Goal: Information Seeking & Learning: Learn about a topic

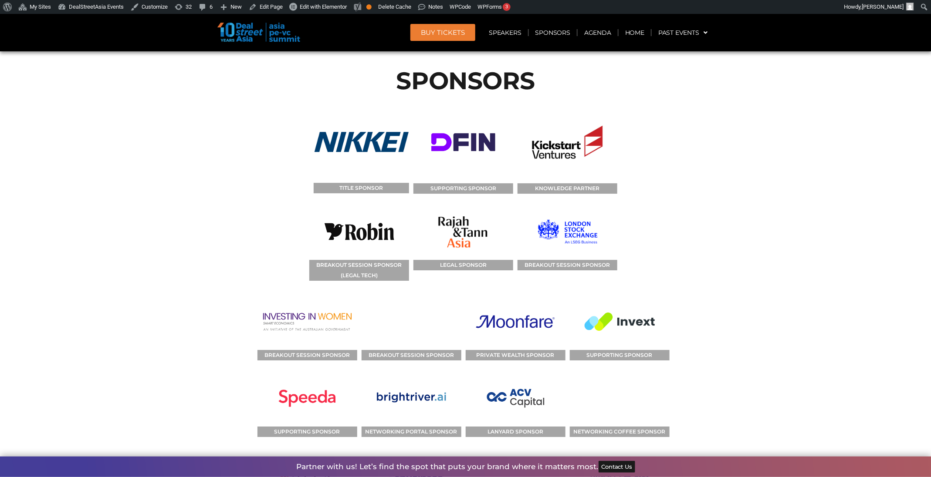
scroll to position [7023, 0]
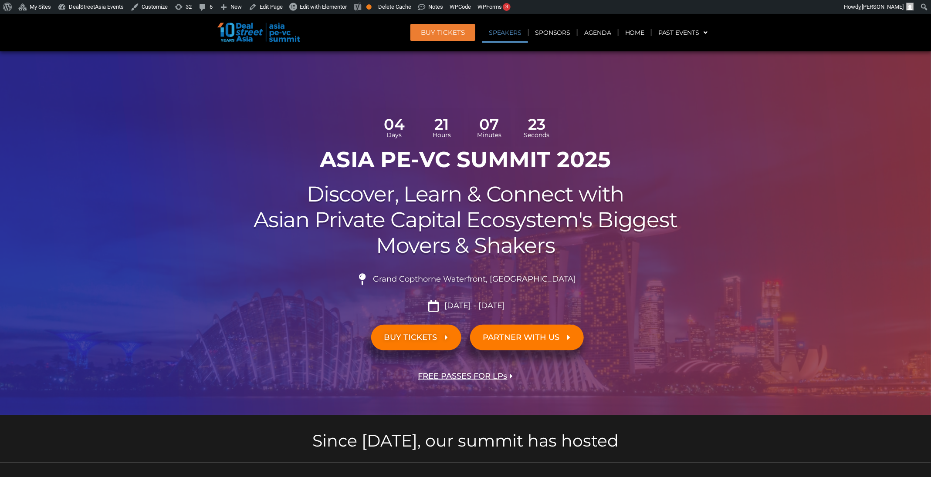
click at [499, 35] on link "Speakers" at bounding box center [504, 33] width 45 height 20
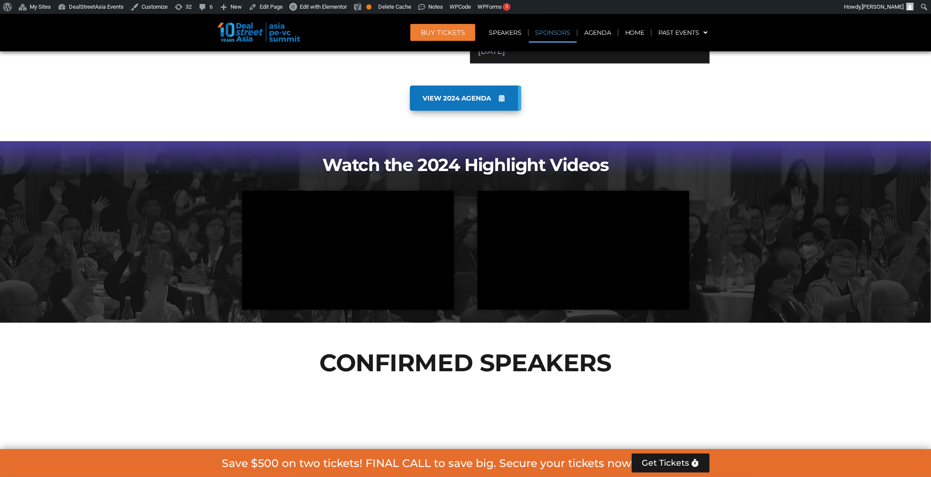
click at [549, 34] on link "Sponsors" at bounding box center [553, 33] width 48 height 20
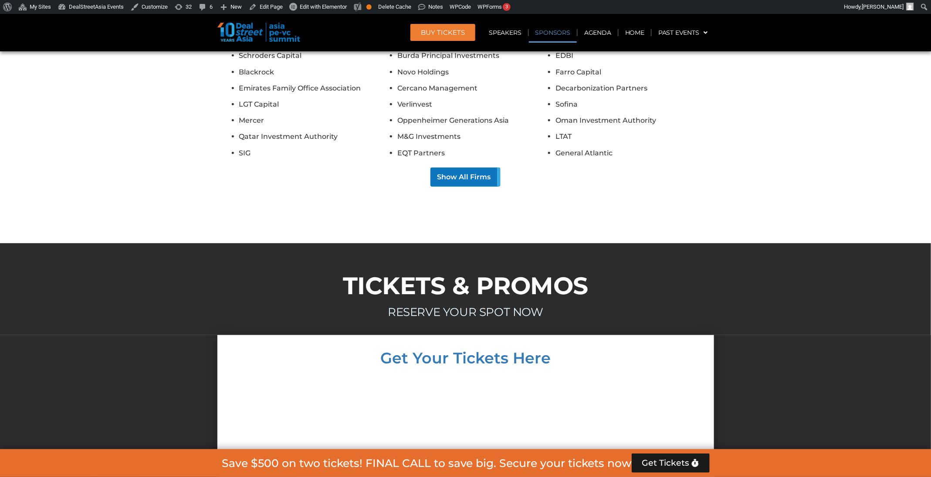
scroll to position [5735, 0]
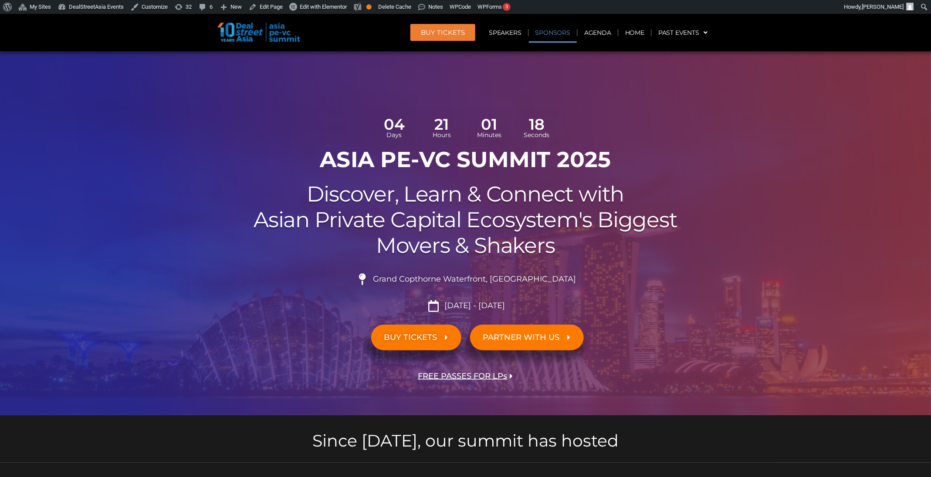
click at [546, 38] on link "Sponsors" at bounding box center [553, 33] width 48 height 20
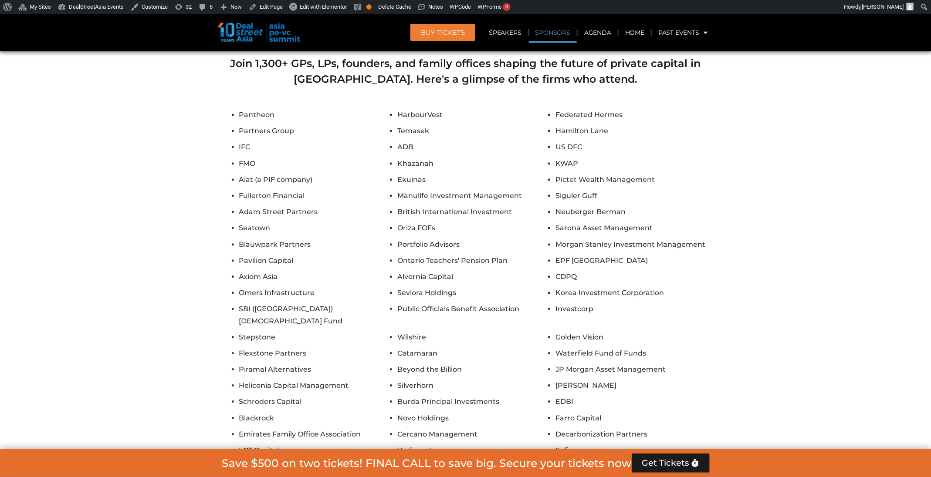
scroll to position [6227, 0]
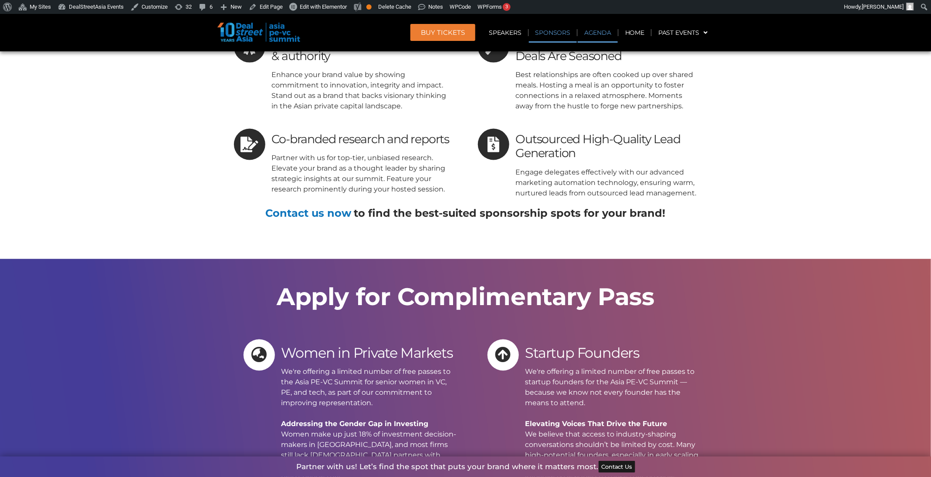
click at [591, 31] on link "Agenda" at bounding box center [597, 33] width 40 height 20
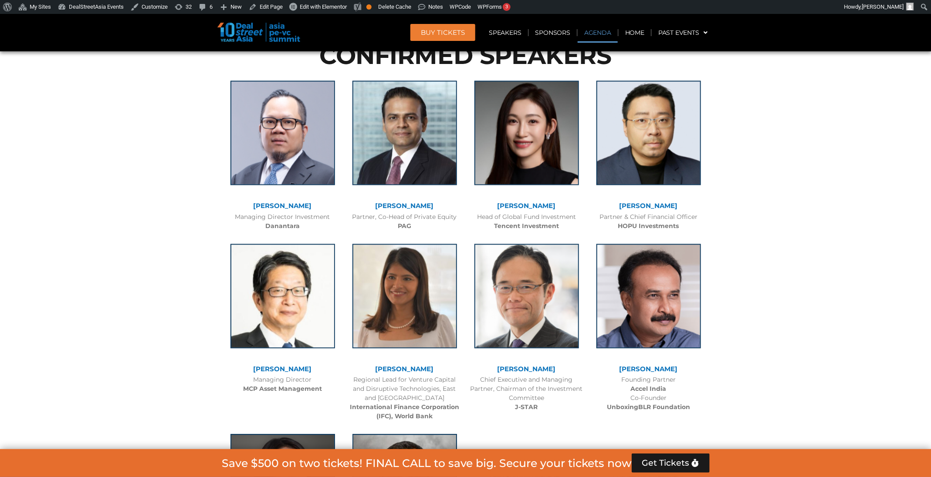
scroll to position [502, 0]
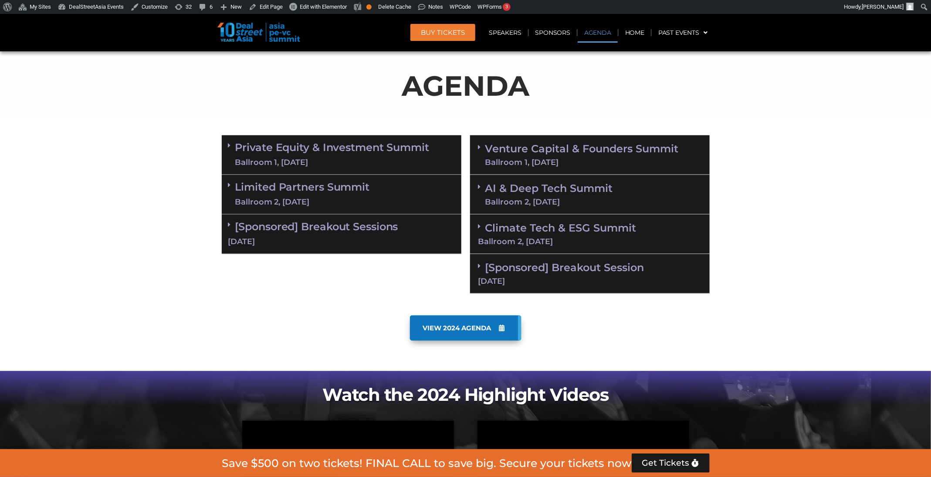
click at [589, 280] on div "[DATE]" at bounding box center [589, 281] width 223 height 8
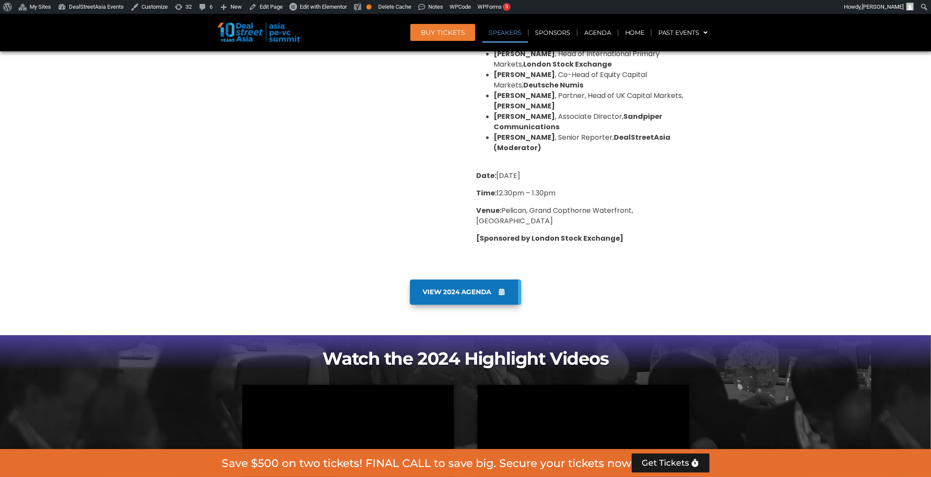
scroll to position [841, 0]
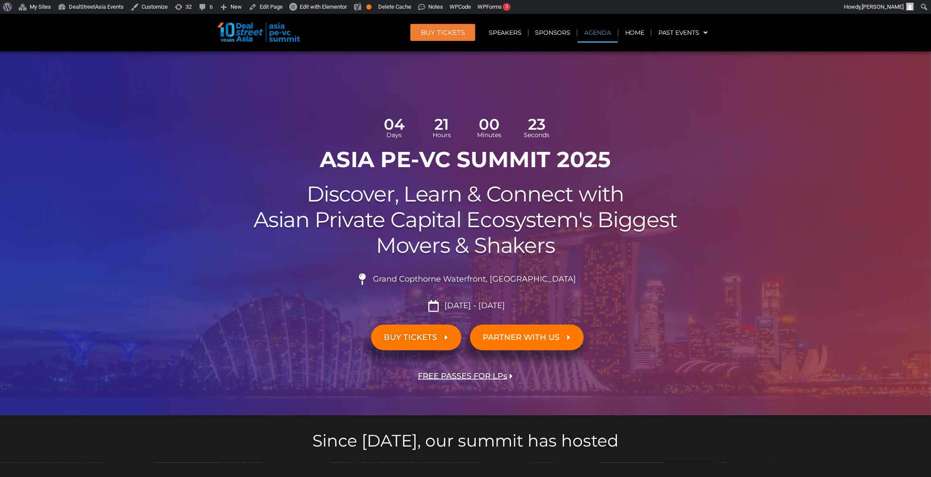
click at [600, 31] on link "Agenda" at bounding box center [597, 33] width 40 height 20
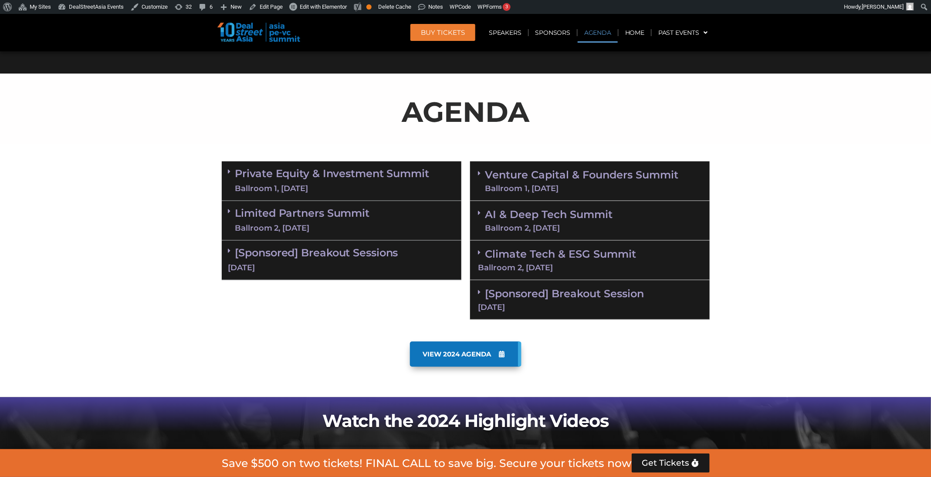
scroll to position [502, 0]
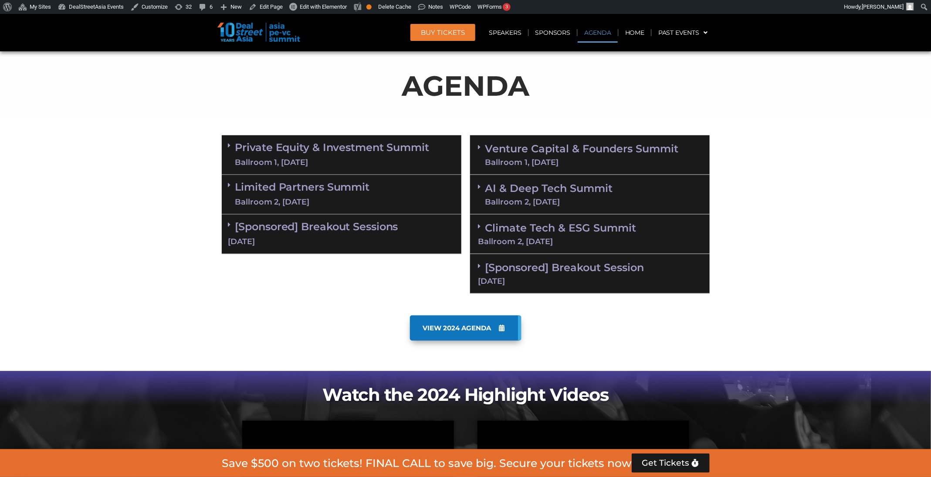
click at [622, 270] on link "[Sponsored] Breakout Session 11 Sept" at bounding box center [589, 273] width 223 height 24
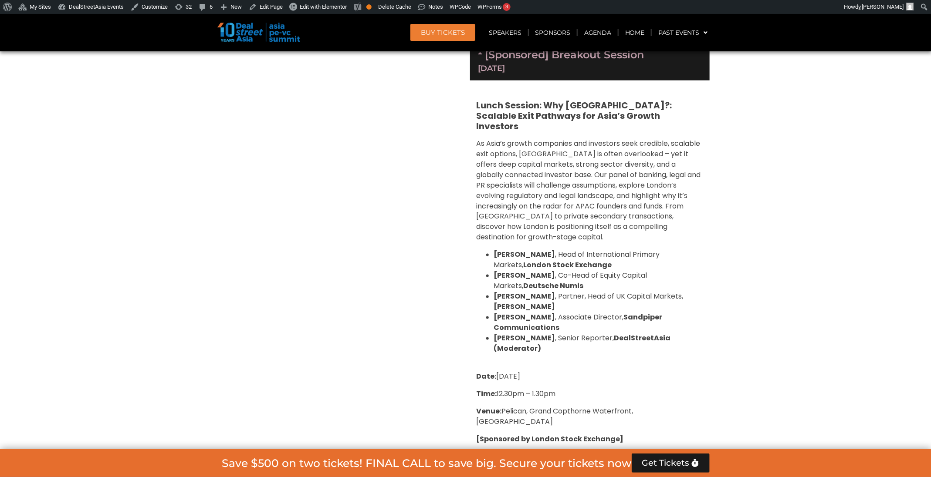
scroll to position [688, 0]
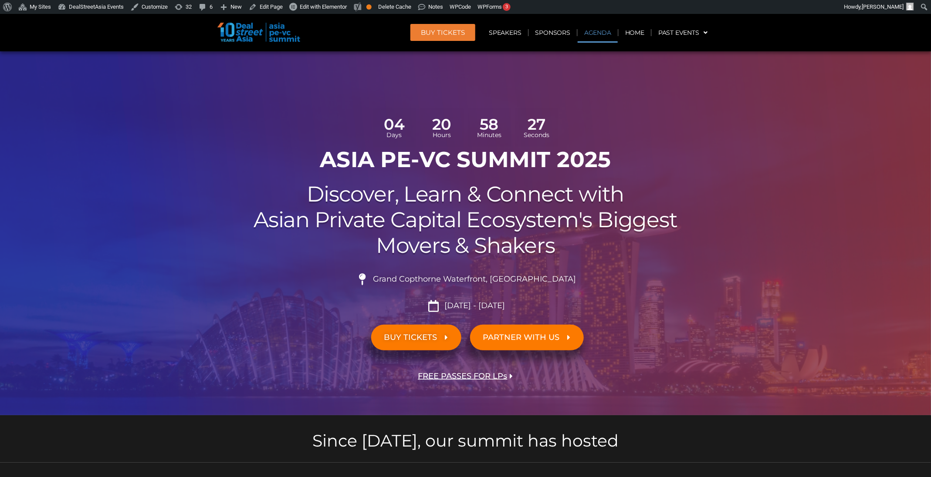
click at [598, 23] on link "Agenda" at bounding box center [597, 33] width 40 height 20
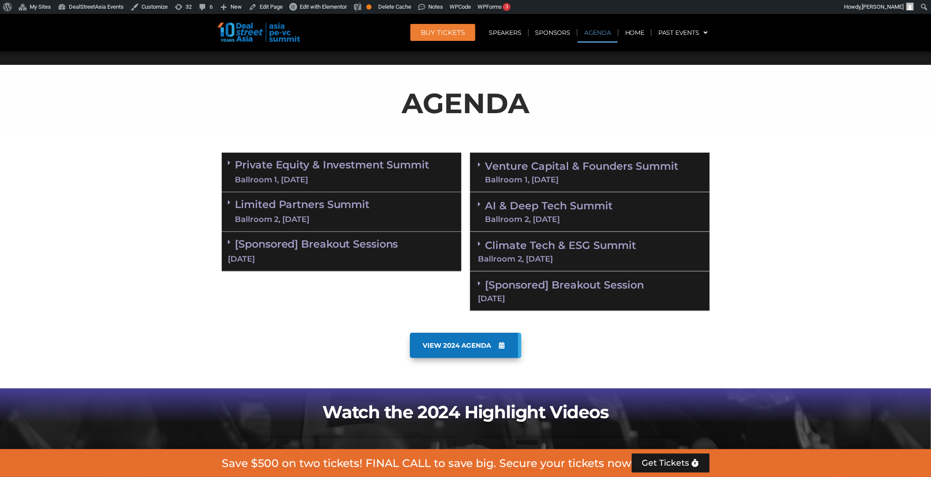
scroll to position [502, 0]
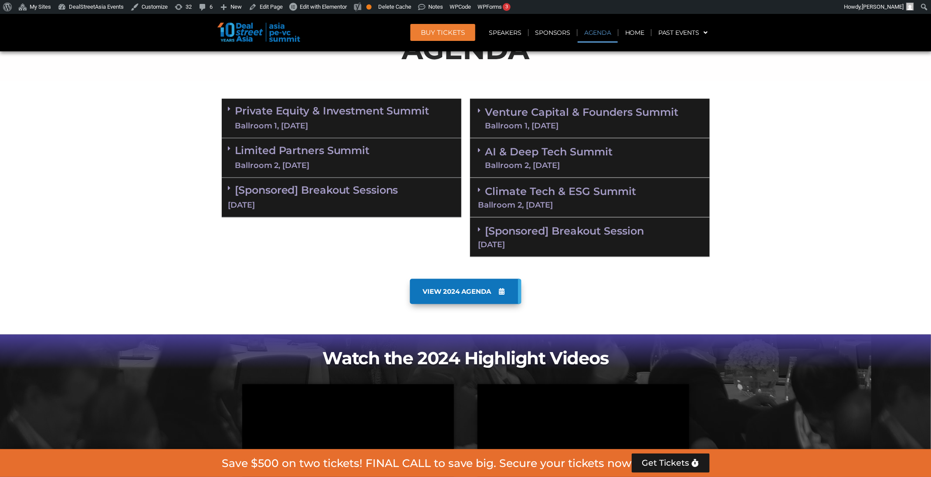
scroll to position [536, 0]
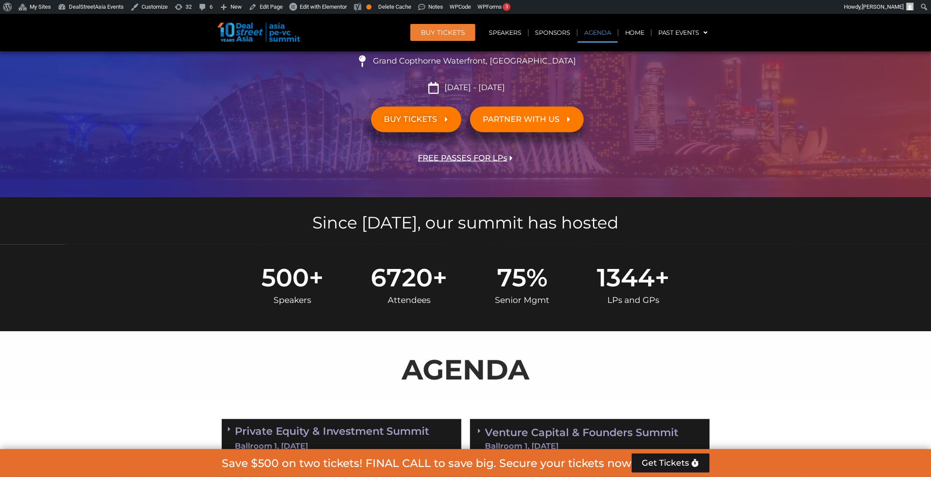
click at [592, 33] on link "Agenda" at bounding box center [597, 33] width 40 height 20
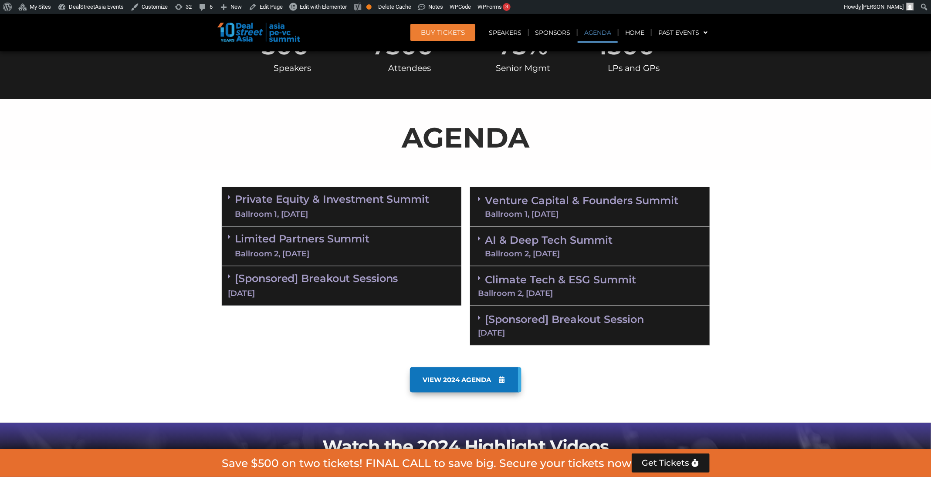
scroll to position [502, 0]
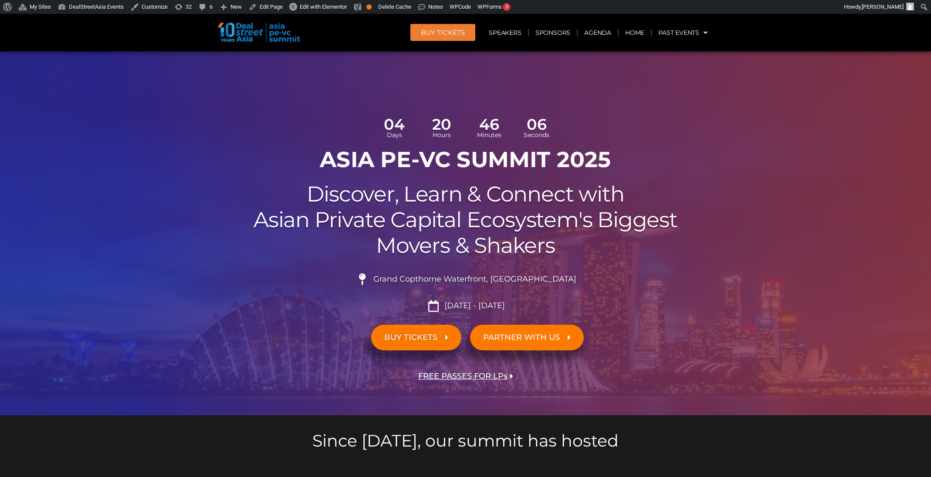
click at [601, 43] on header "BUY Tickets Speakers Sponsors Agenda Home Past Events JKT 2025 SG 2024 JKT 2024…" at bounding box center [465, 32] width 931 height 37
click at [602, 36] on link "Agenda" at bounding box center [597, 33] width 40 height 20
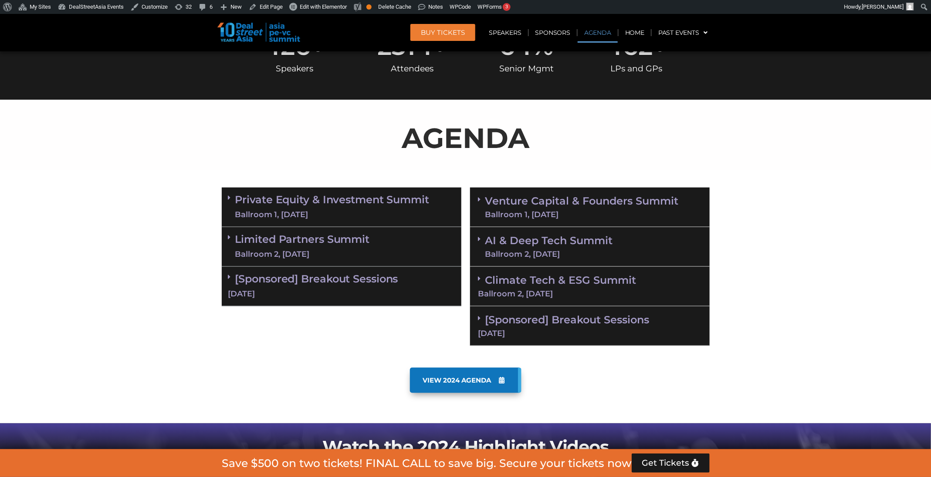
scroll to position [502, 0]
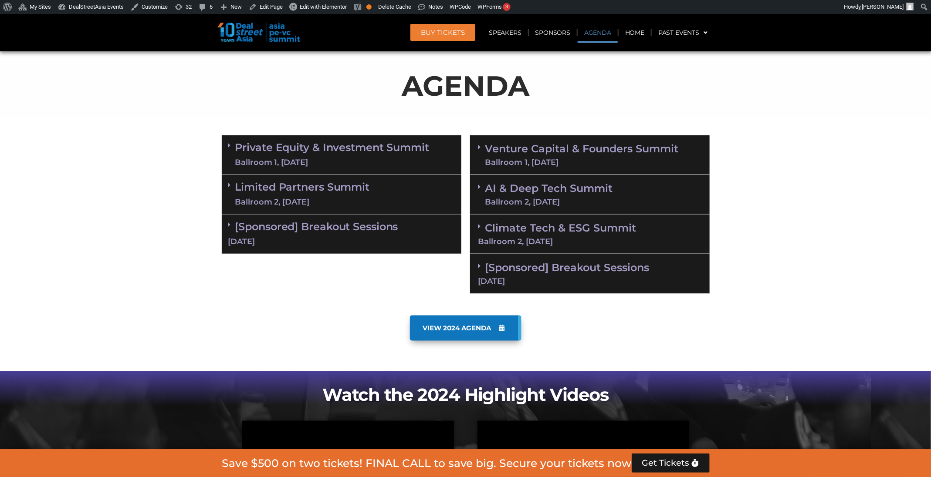
click at [594, 272] on link "[Sponsored] Breakout Sessions 11 Sept" at bounding box center [589, 273] width 223 height 24
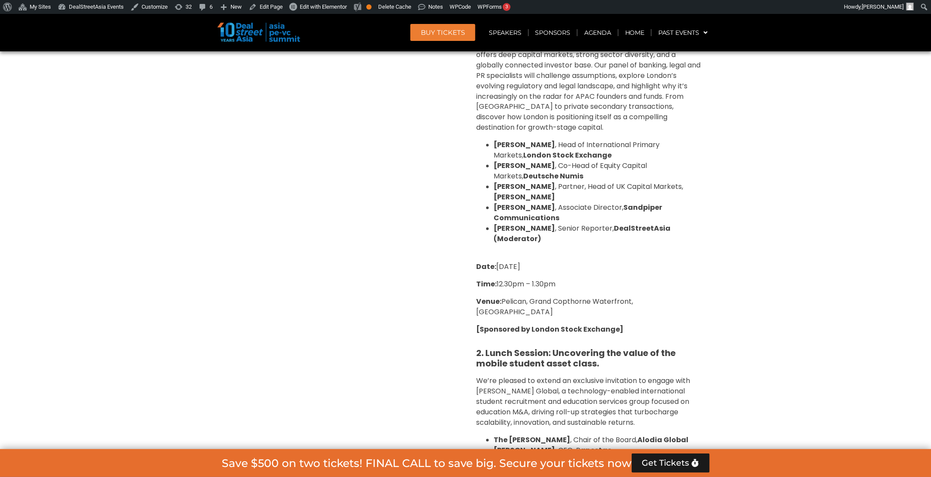
scroll to position [818, 0]
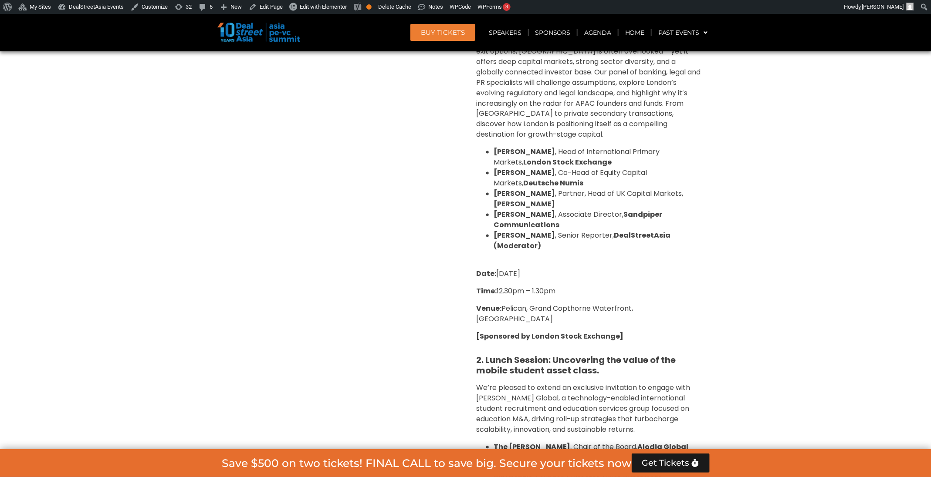
click at [438, 315] on div "Private Equity & Investment Summit Ballroom 1, 10 Sept 8:00 am – 9:00 am | Regi…" at bounding box center [341, 219] width 248 height 809
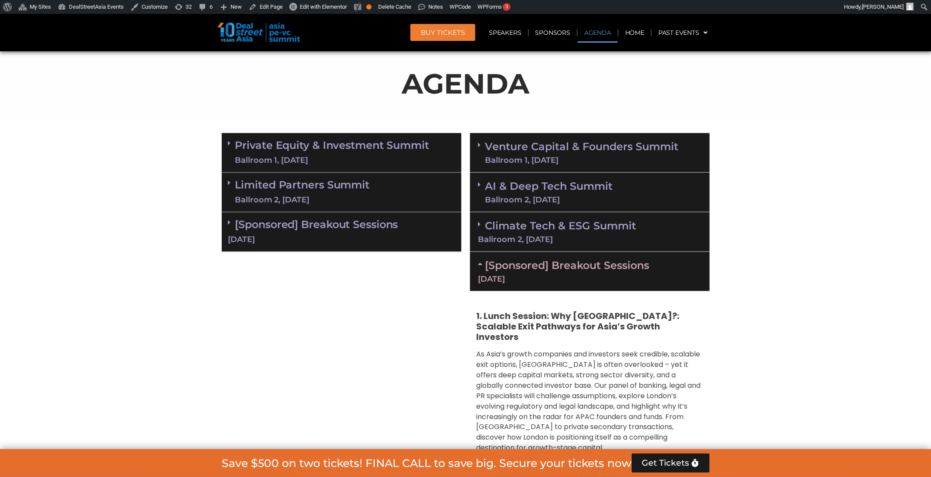
scroll to position [505, 0]
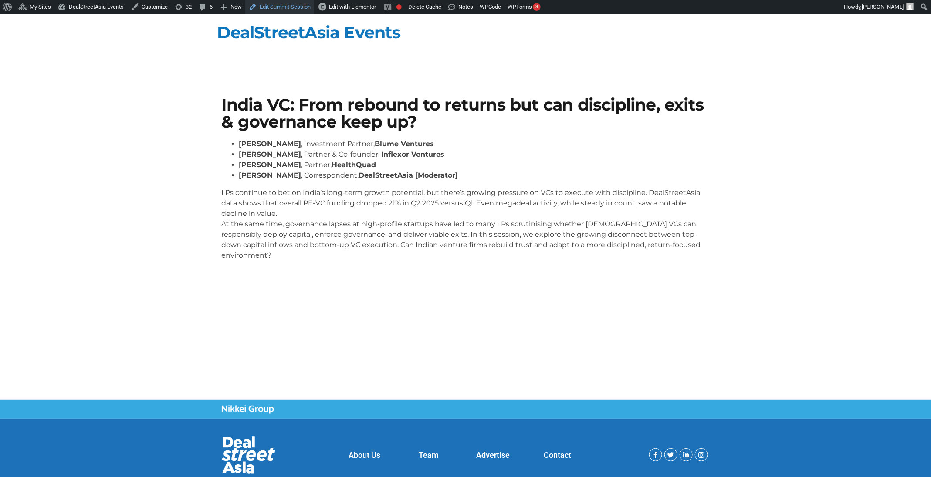
click at [290, 4] on link "Edit Summit Session" at bounding box center [279, 7] width 69 height 14
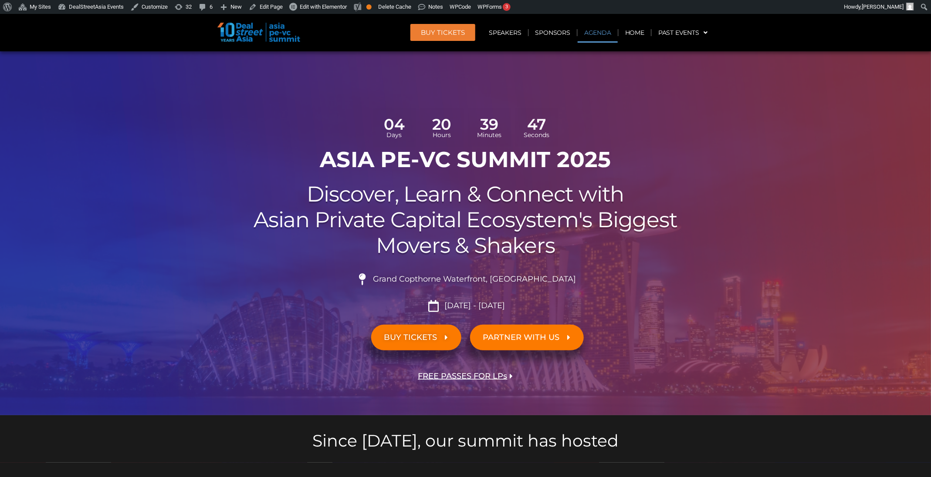
click at [607, 30] on link "Agenda" at bounding box center [597, 33] width 40 height 20
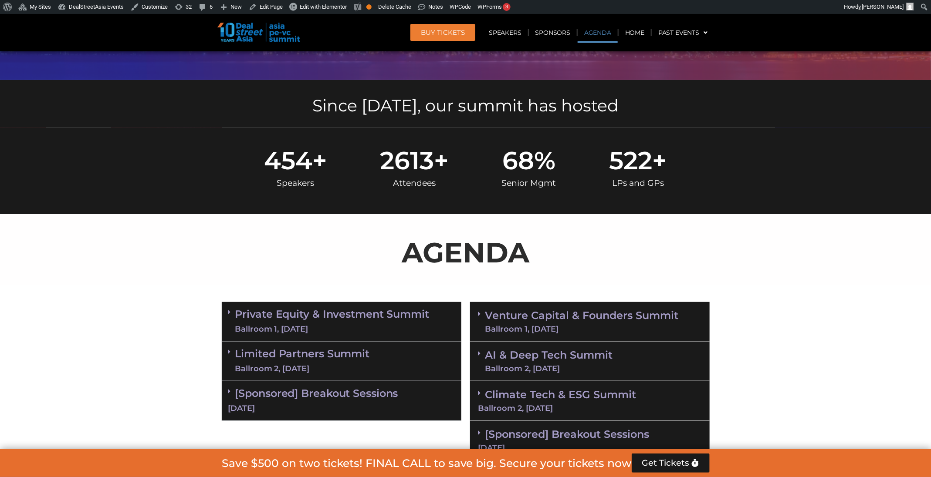
scroll to position [502, 0]
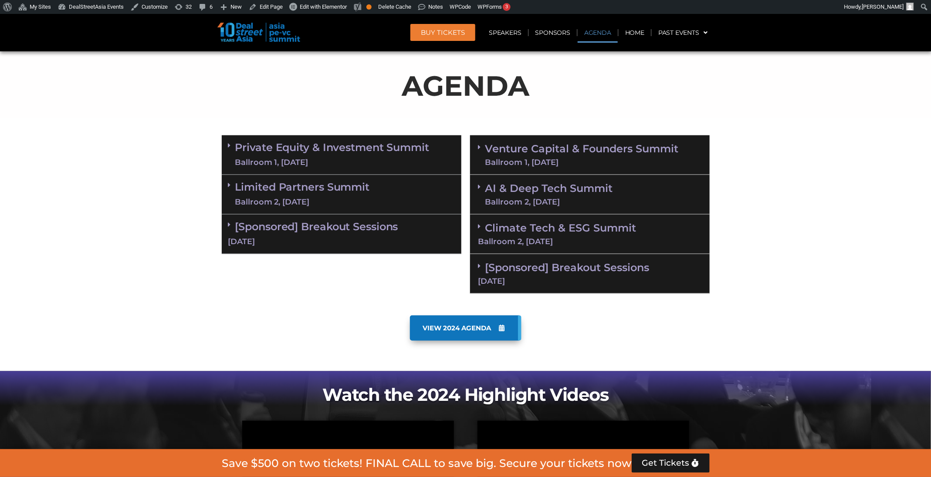
click at [620, 154] on link "Venture Capital & Founders​ Summit Ballroom 1, 11 Sept" at bounding box center [581, 155] width 193 height 23
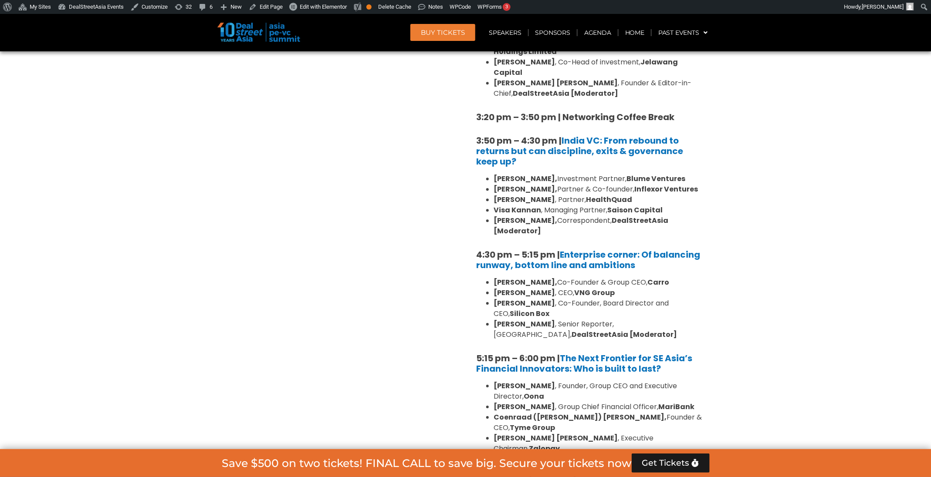
scroll to position [1392, 0]
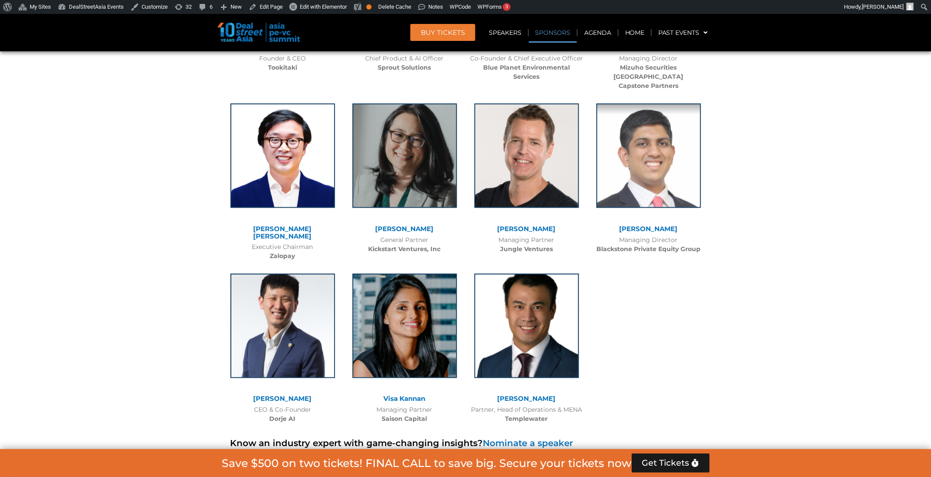
scroll to position [6108, 0]
